Goal: Information Seeking & Learning: Learn about a topic

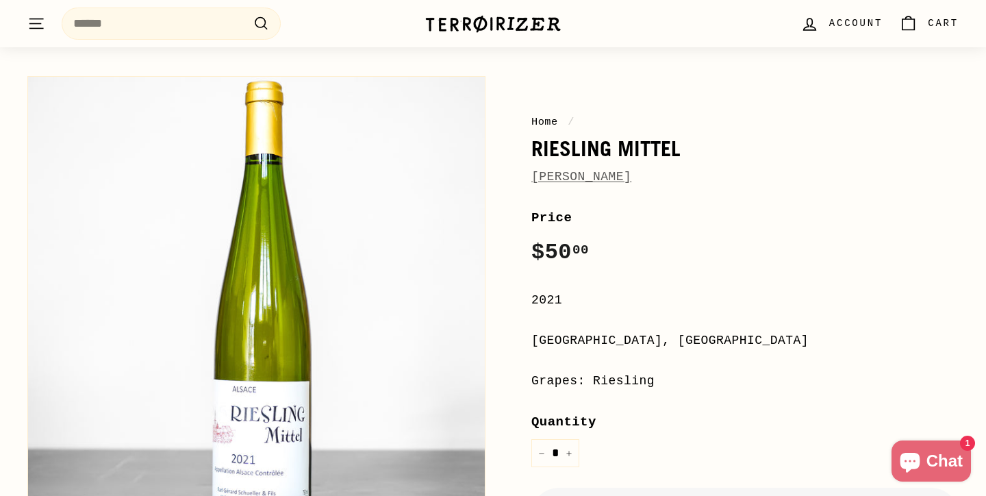
scroll to position [85, 0]
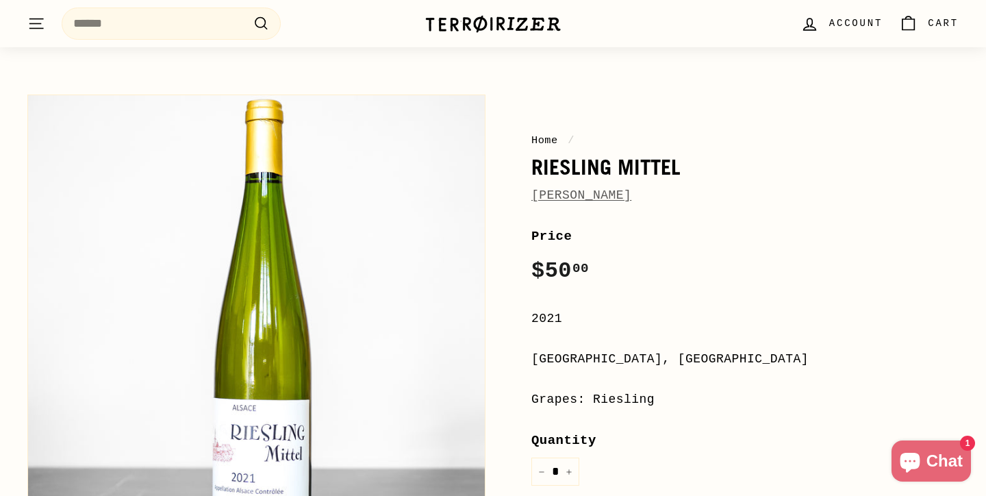
click at [576, 191] on link "[PERSON_NAME]" at bounding box center [581, 195] width 100 height 14
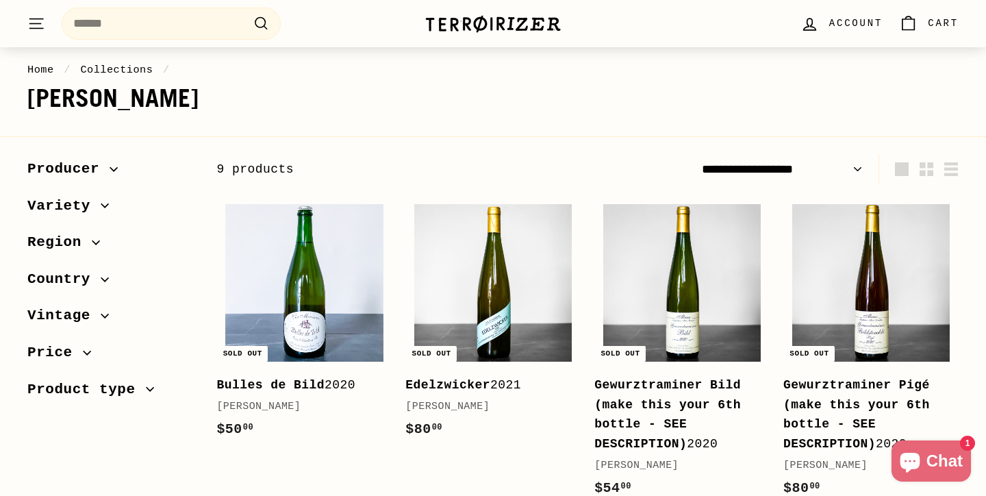
scroll to position [108, 0]
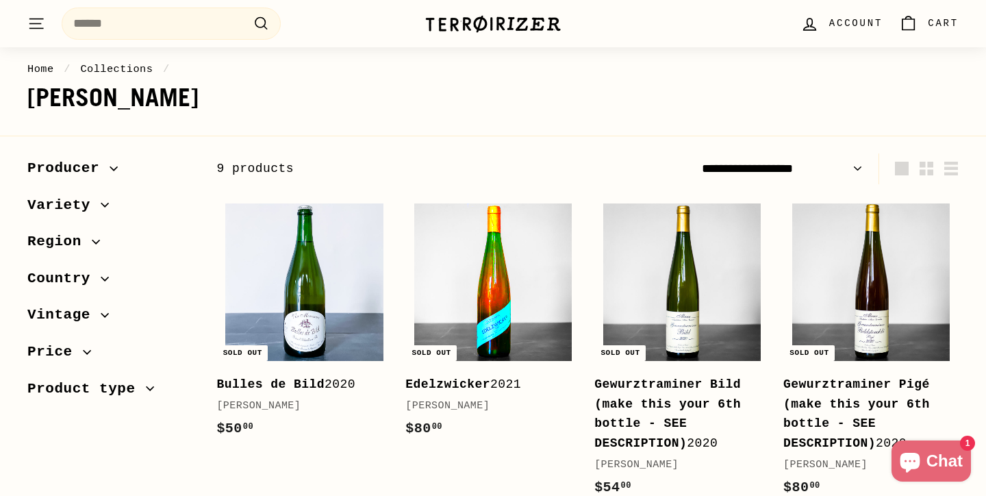
click at [453, 272] on img at bounding box center [492, 281] width 157 height 157
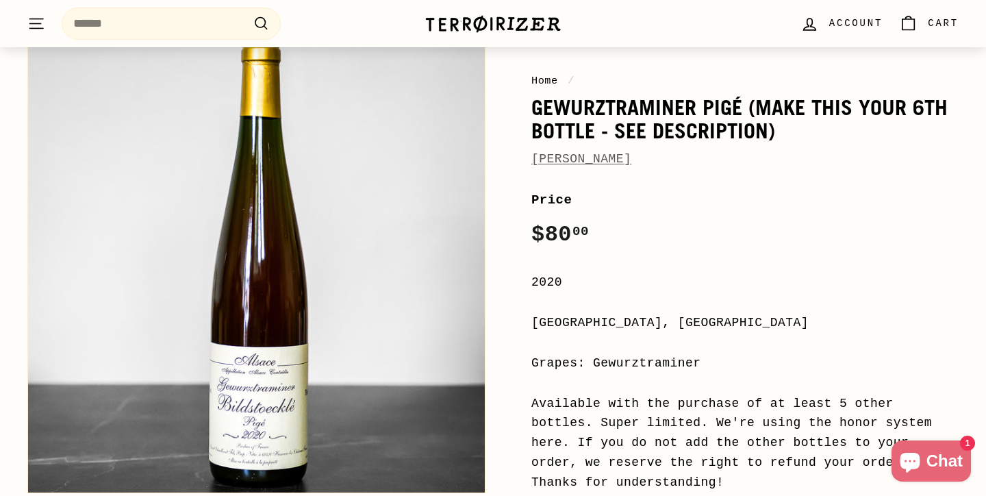
scroll to position [148, 0]
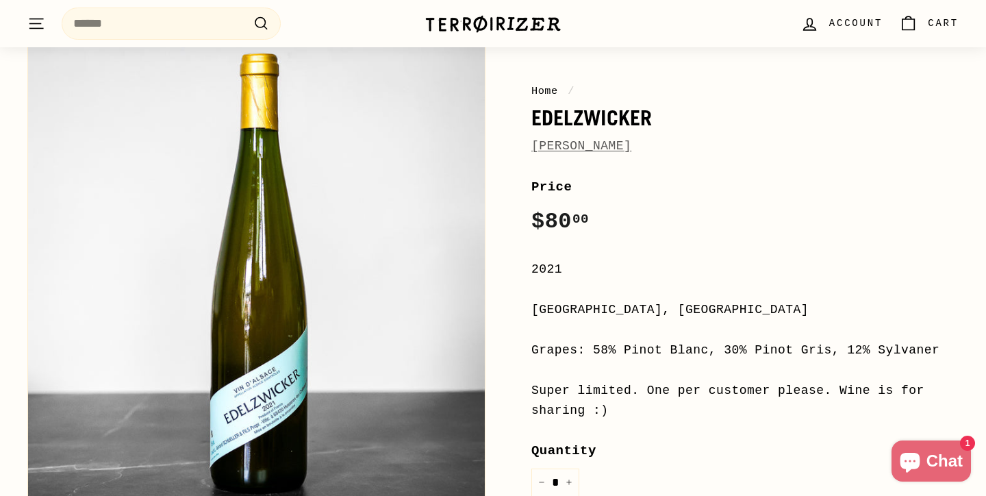
scroll to position [133, 0]
